Goal: Task Accomplishment & Management: Manage account settings

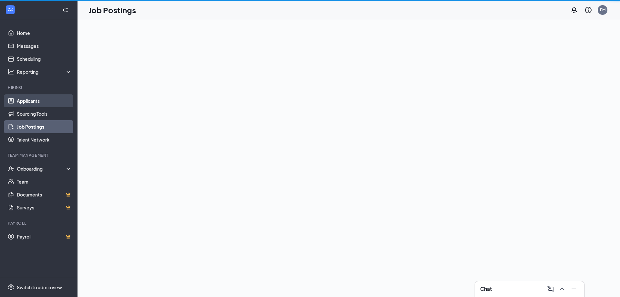
click at [31, 98] on link "Applicants" at bounding box center [44, 100] width 55 height 13
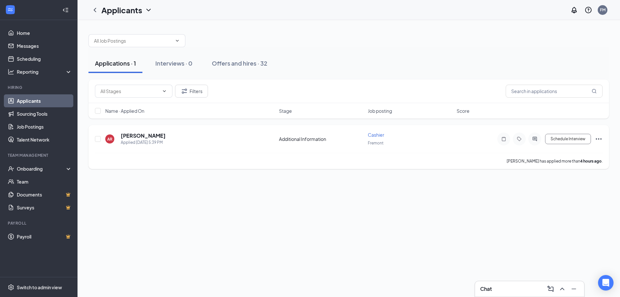
click at [599, 139] on icon "Ellipses" at bounding box center [599, 139] width 8 height 8
click at [477, 132] on div "AR [PERSON_NAME] Applied [DATE] 5:39 PM Additional Information Cashier Fremont …" at bounding box center [349, 141] width 508 height 21
click at [597, 139] on icon "Ellipses" at bounding box center [599, 138] width 6 height 1
click at [509, 43] on div at bounding box center [348, 37] width 520 height 19
click at [598, 140] on icon "Ellipses" at bounding box center [599, 139] width 8 height 8
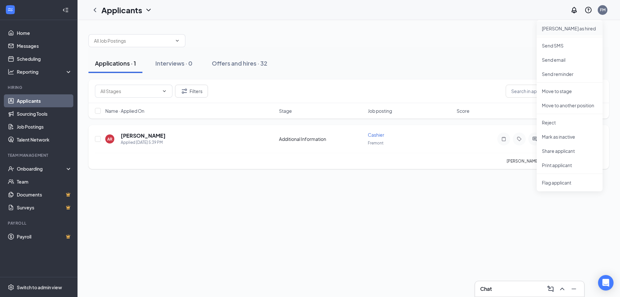
click at [555, 28] on p "[PERSON_NAME] as hired" at bounding box center [570, 28] width 56 height 6
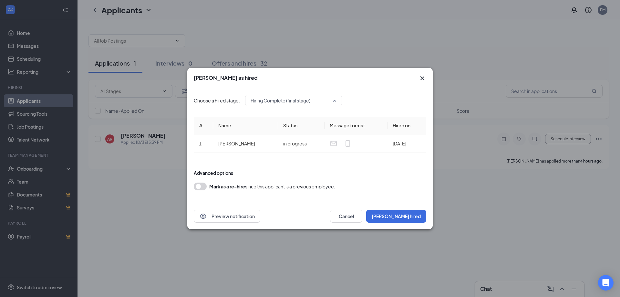
click at [315, 101] on span "Hiring Complete (final stage)" at bounding box center [291, 101] width 80 height 10
click at [421, 82] on div "[PERSON_NAME] as hired [PERSON_NAME] a hired stage: 3192412 Hiring Complete (fi…" at bounding box center [309, 148] width 245 height 161
click at [422, 79] on icon "Cross" at bounding box center [422, 78] width 8 height 8
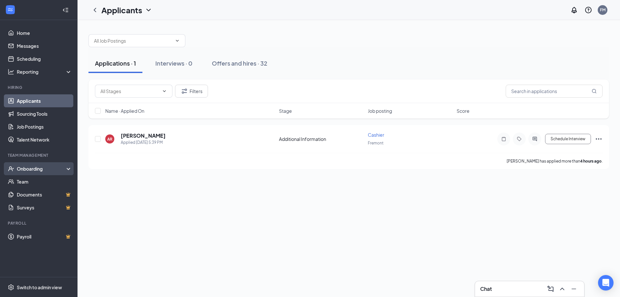
click at [36, 168] on div "Onboarding" at bounding box center [42, 168] width 50 height 6
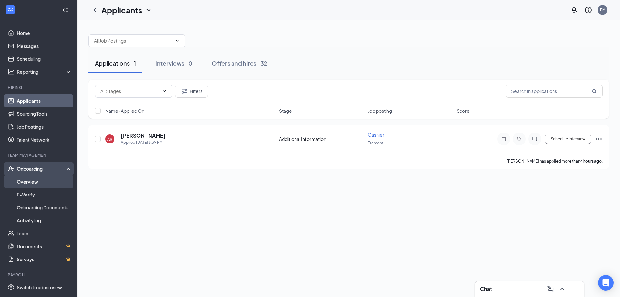
click at [34, 179] on link "Overview" at bounding box center [44, 181] width 55 height 13
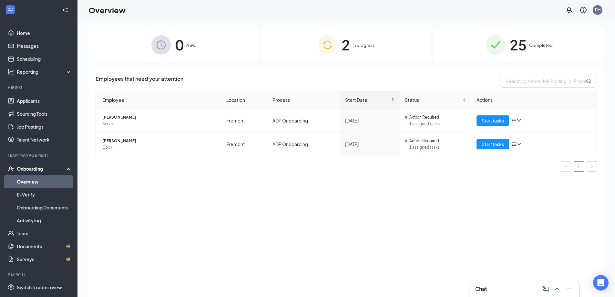
click at [415, 54] on div "2 In progress" at bounding box center [347, 45] width 170 height 34
